Goal: Complete application form

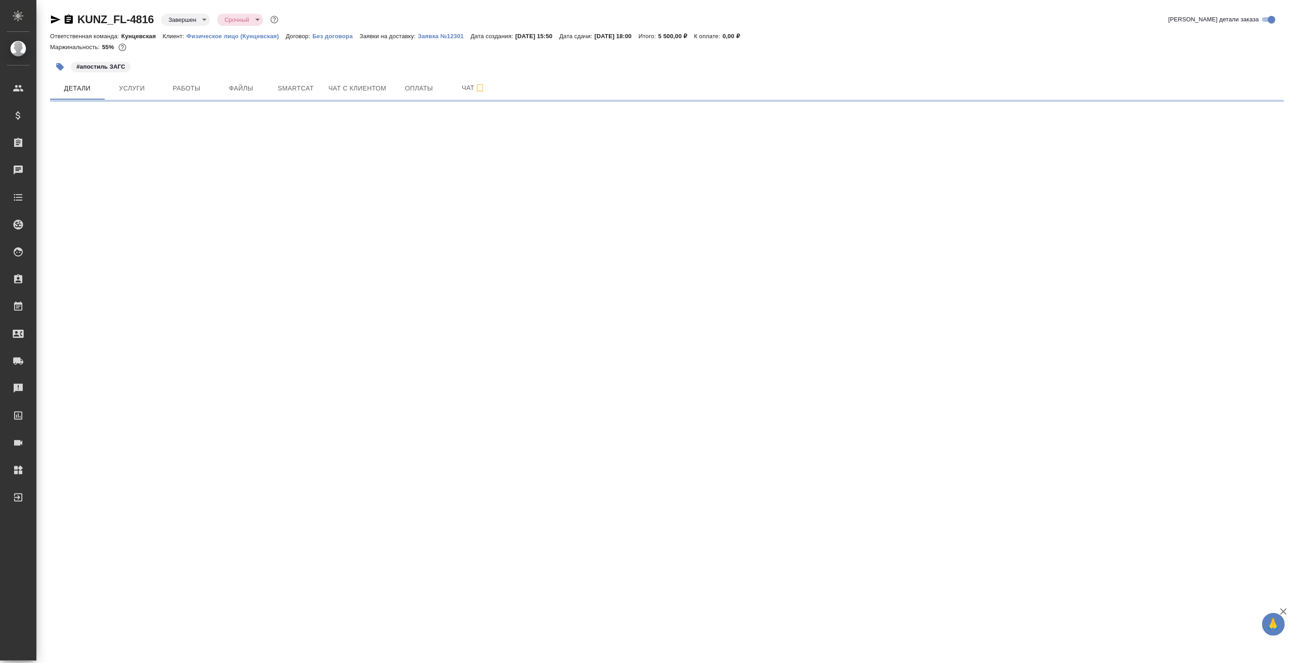
select select "RU"
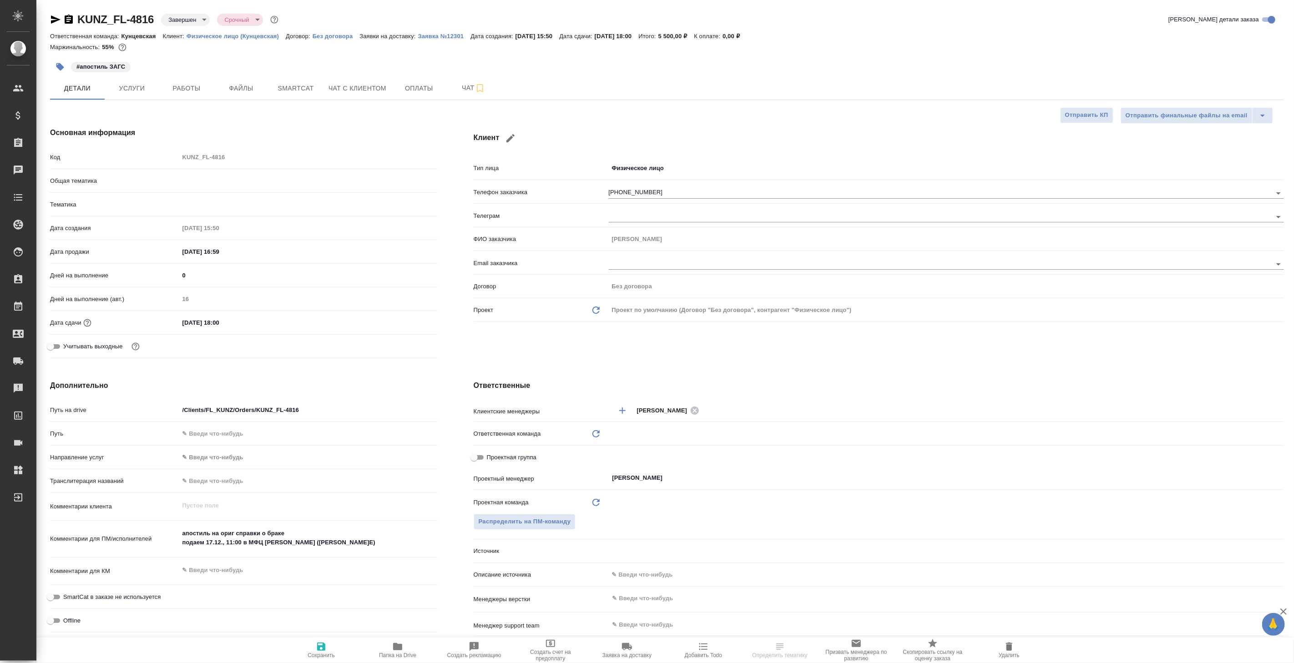
type textarea "x"
type input "Кунцевская"
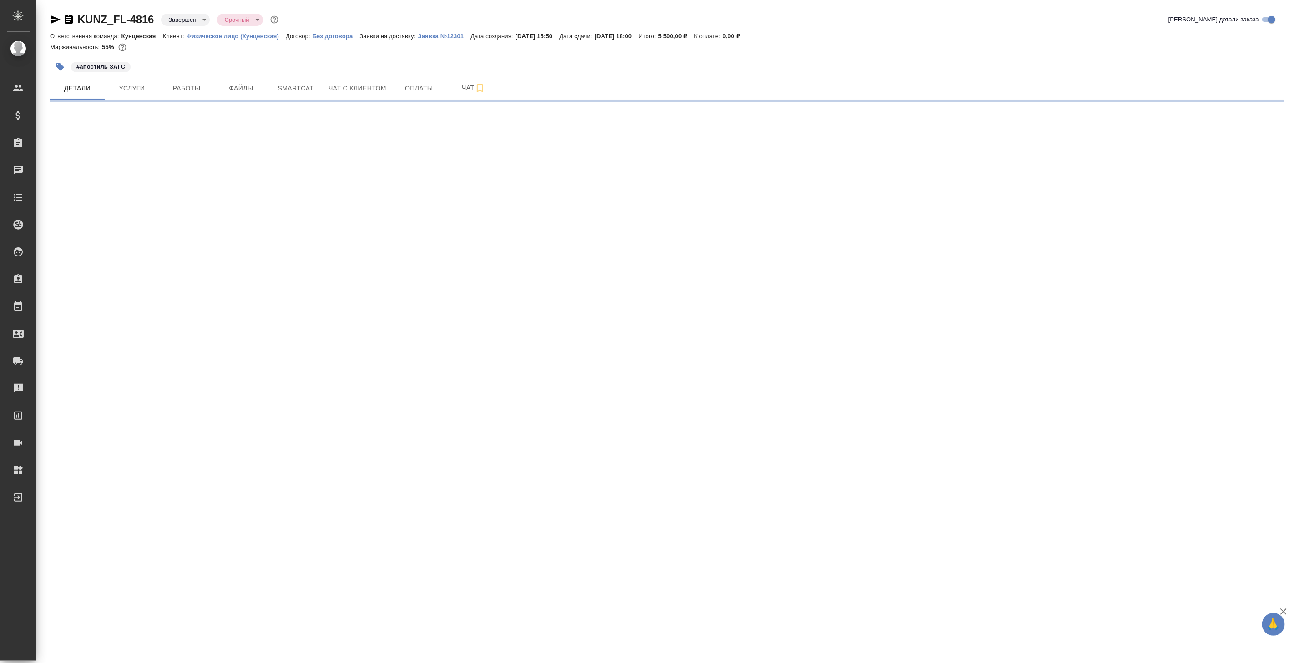
select select "RU"
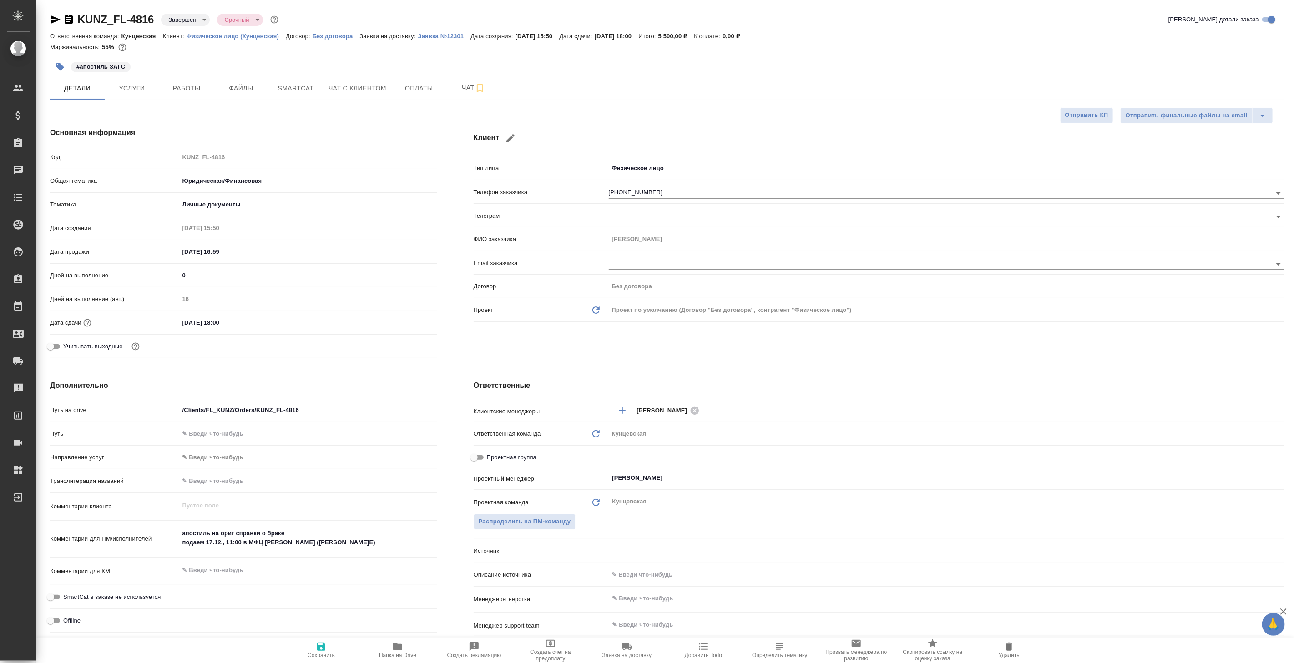
type textarea "x"
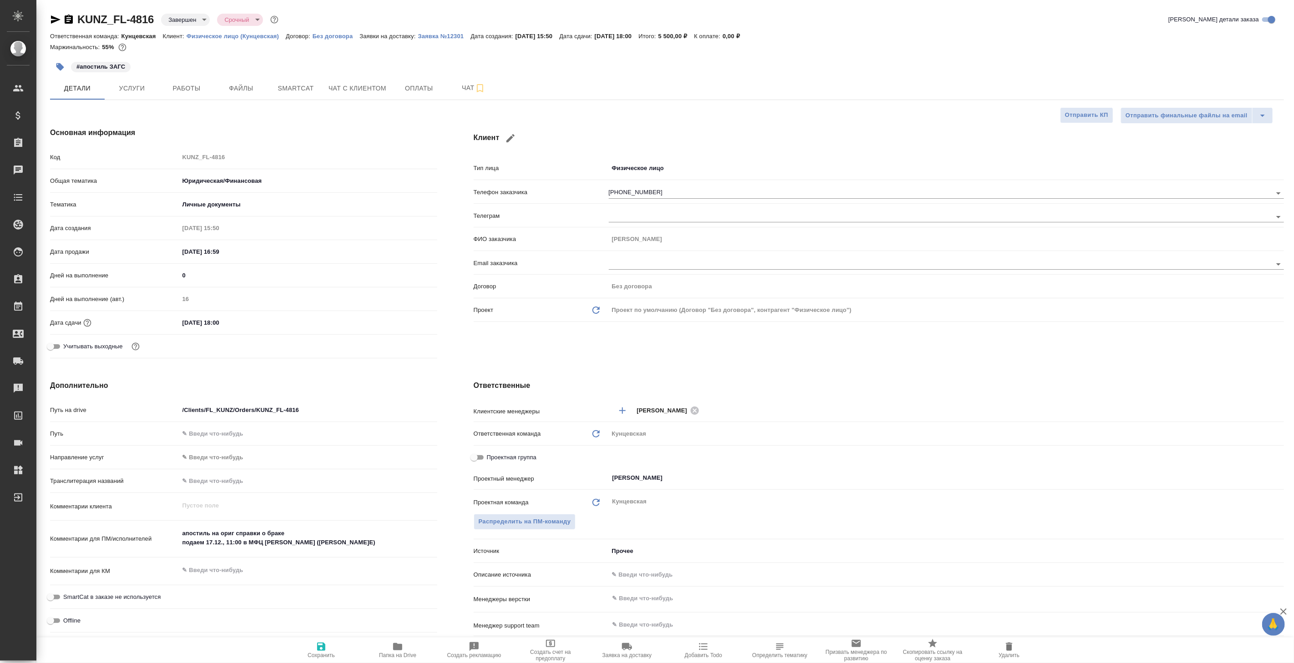
type textarea "x"
